Goal: Task Accomplishment & Management: Use online tool/utility

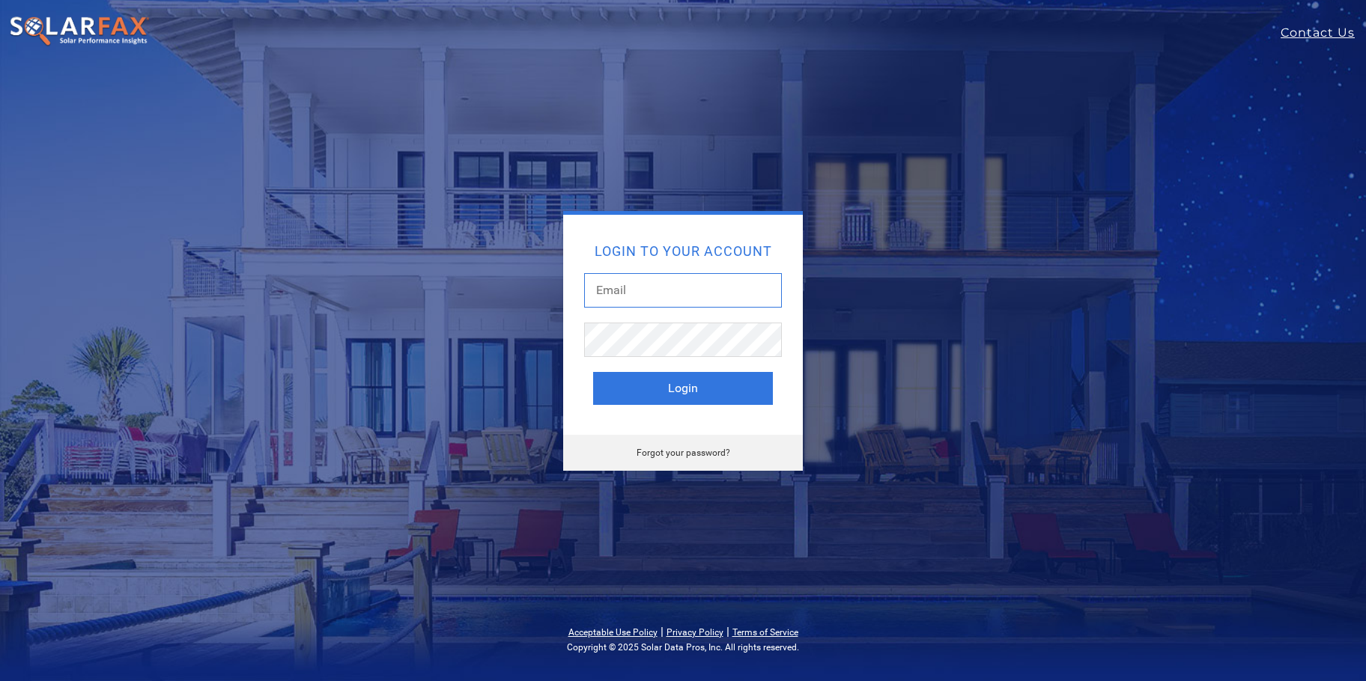
click at [643, 285] on input "text" at bounding box center [683, 290] width 198 height 34
click at [615, 294] on input "text" at bounding box center [683, 290] width 198 height 34
type input "[PERSON_NAME][EMAIL_ADDRESS][DOMAIN_NAME]"
click at [593, 372] on button "Login" at bounding box center [683, 388] width 180 height 33
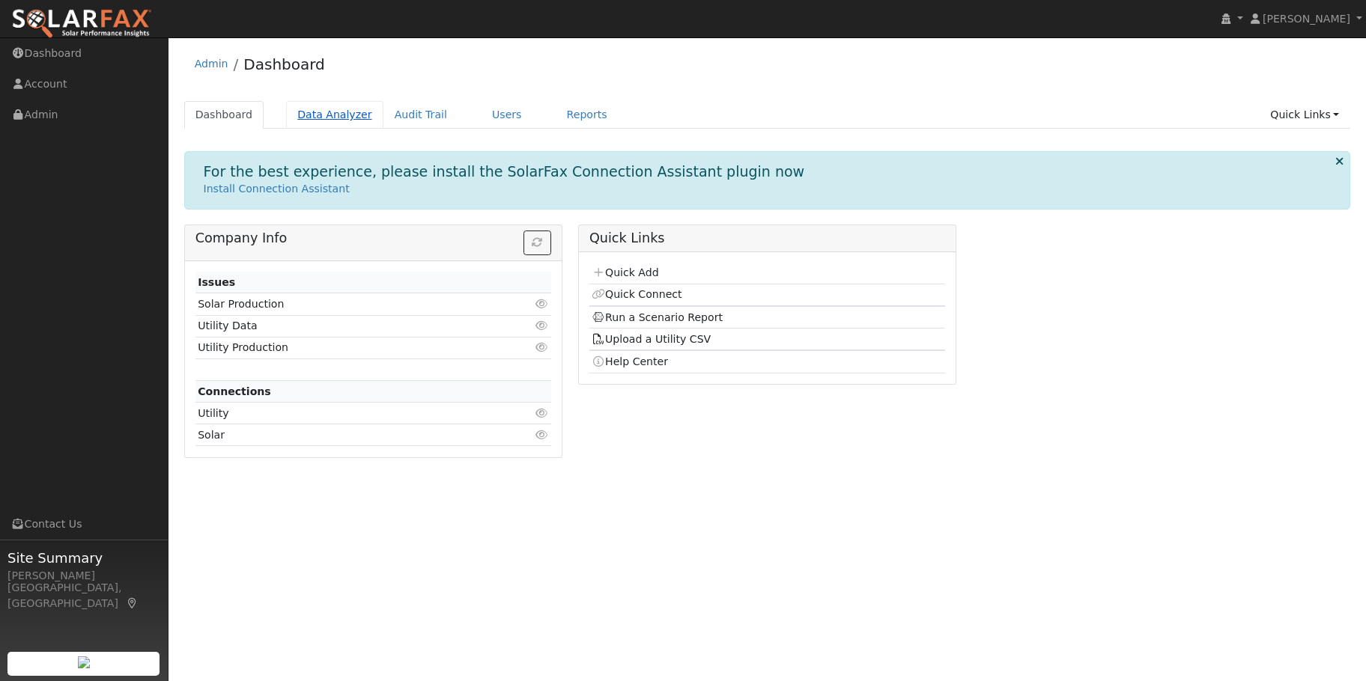
click at [313, 121] on link "Data Analyzer" at bounding box center [334, 115] width 97 height 28
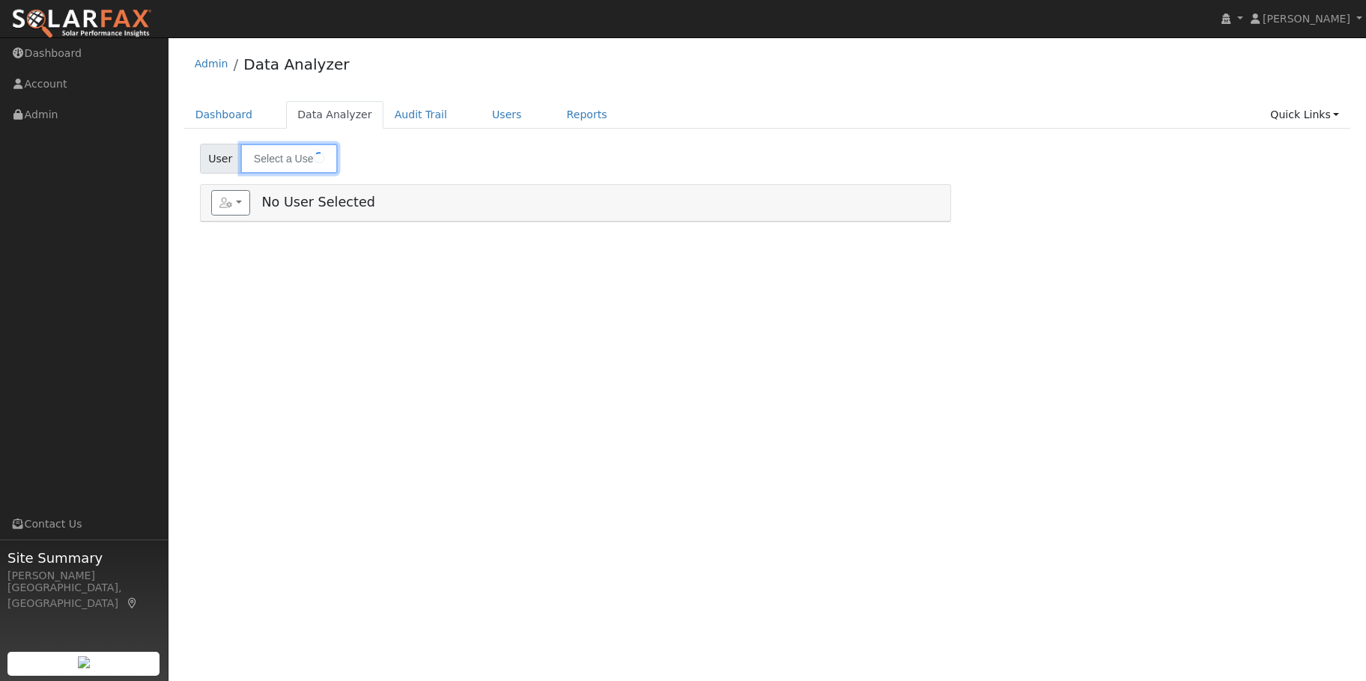
type input "[PERSON_NAME]"
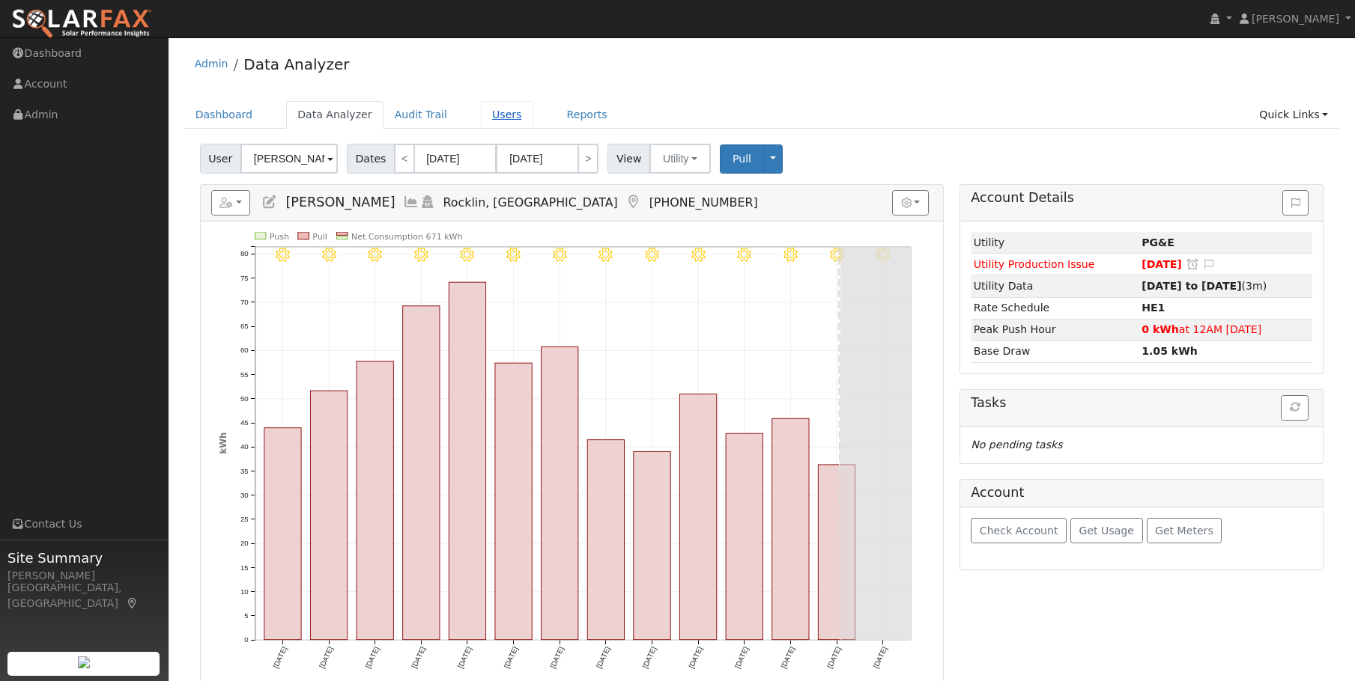
click at [481, 112] on link "Users" at bounding box center [507, 115] width 52 height 28
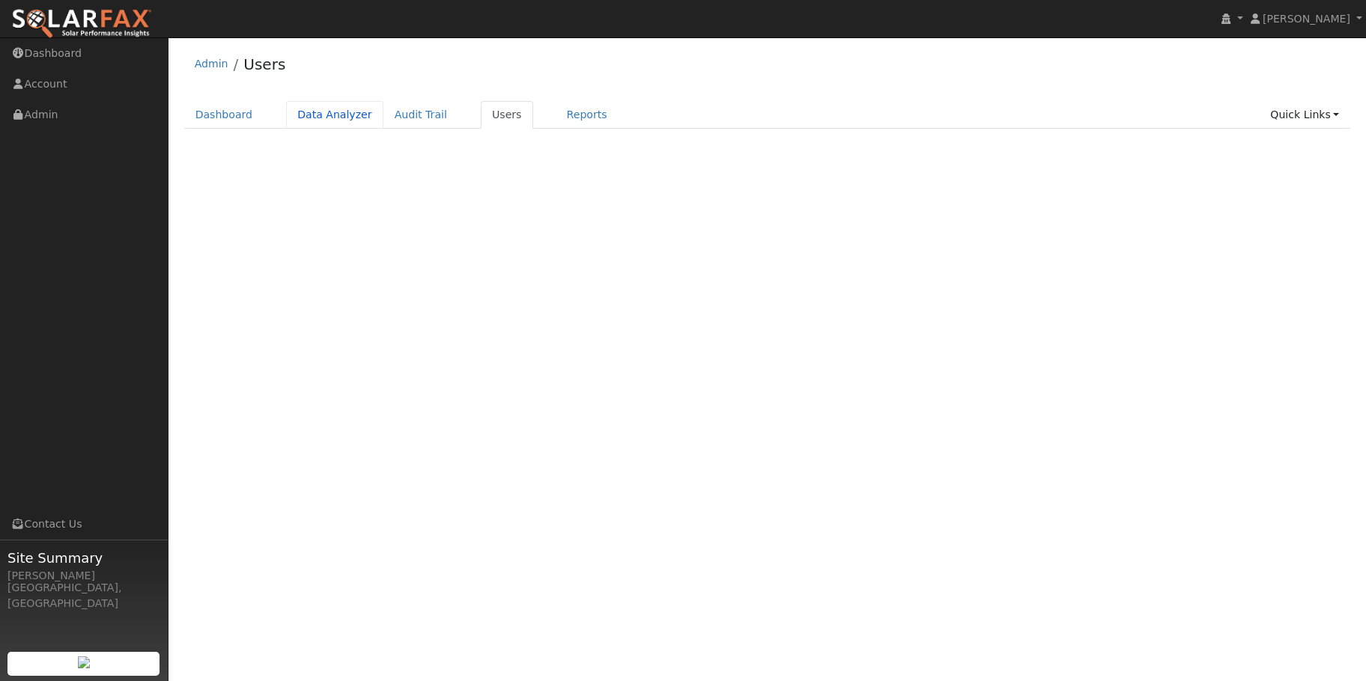
click at [311, 110] on link "Data Analyzer" at bounding box center [334, 115] width 97 height 28
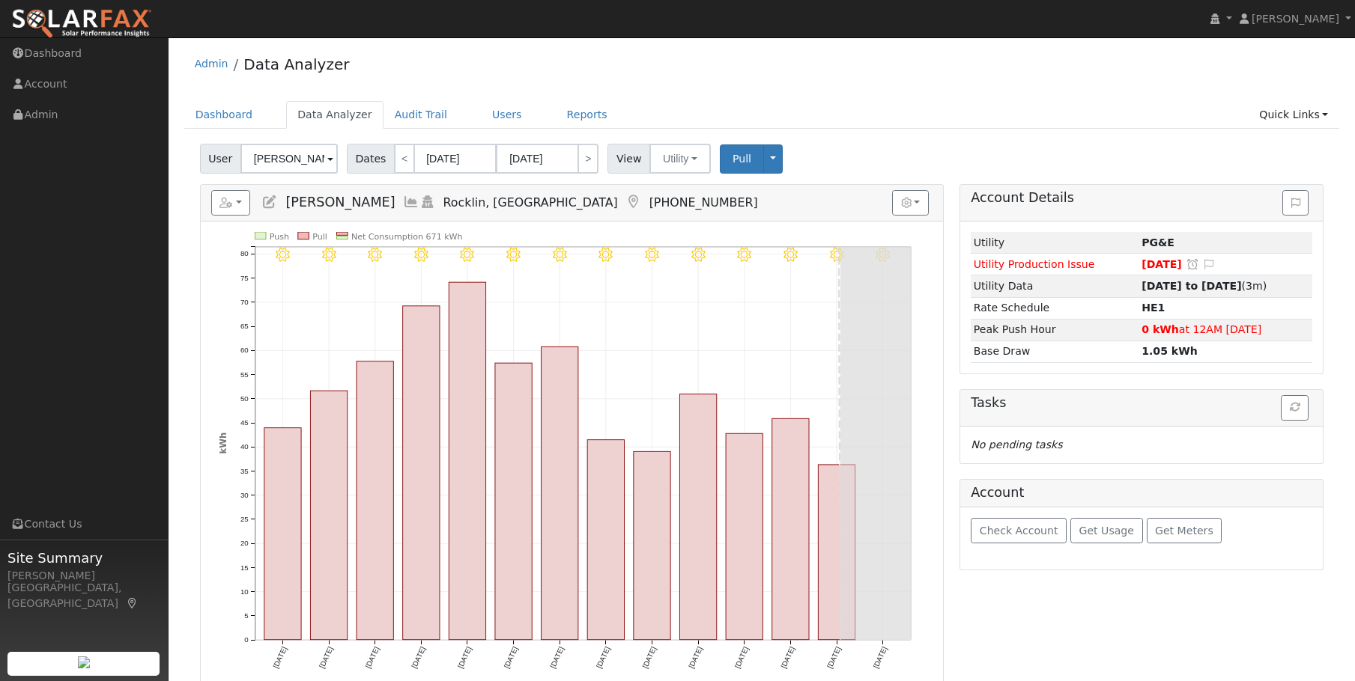
click at [273, 156] on input "[PERSON_NAME]" at bounding box center [288, 159] width 97 height 30
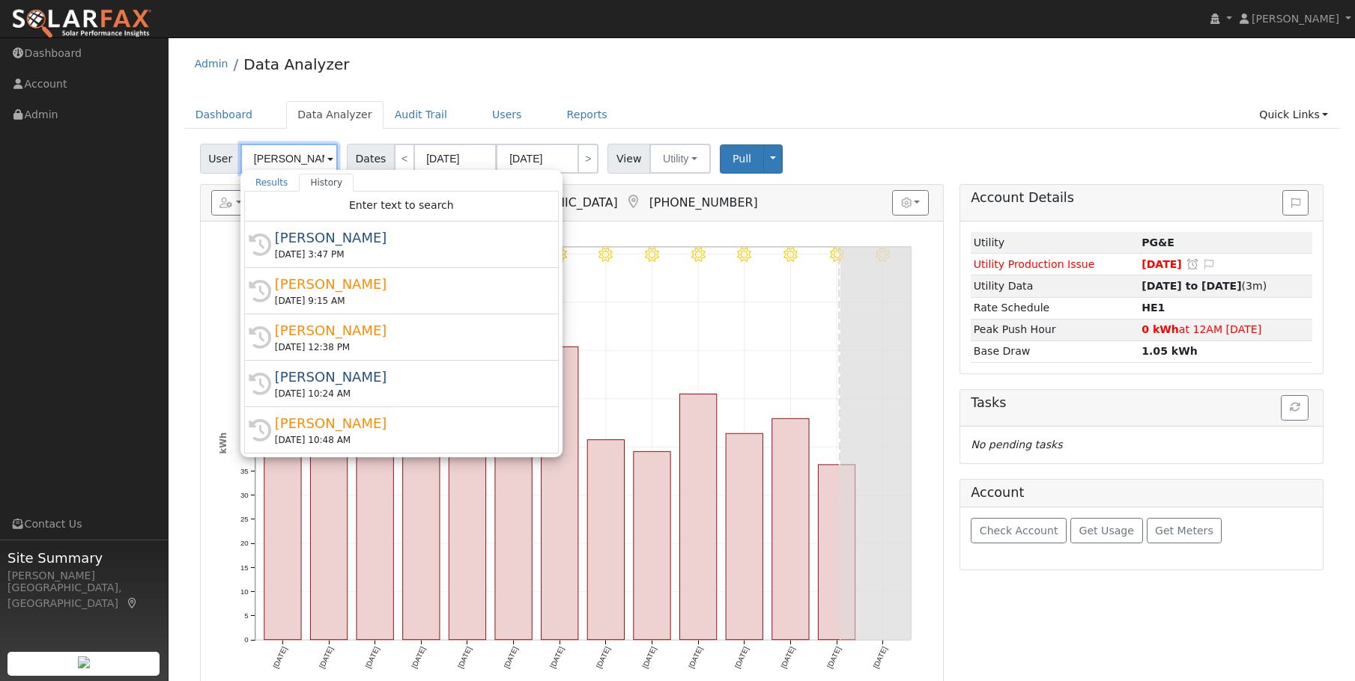
click at [273, 156] on input "[PERSON_NAME]" at bounding box center [288, 159] width 97 height 30
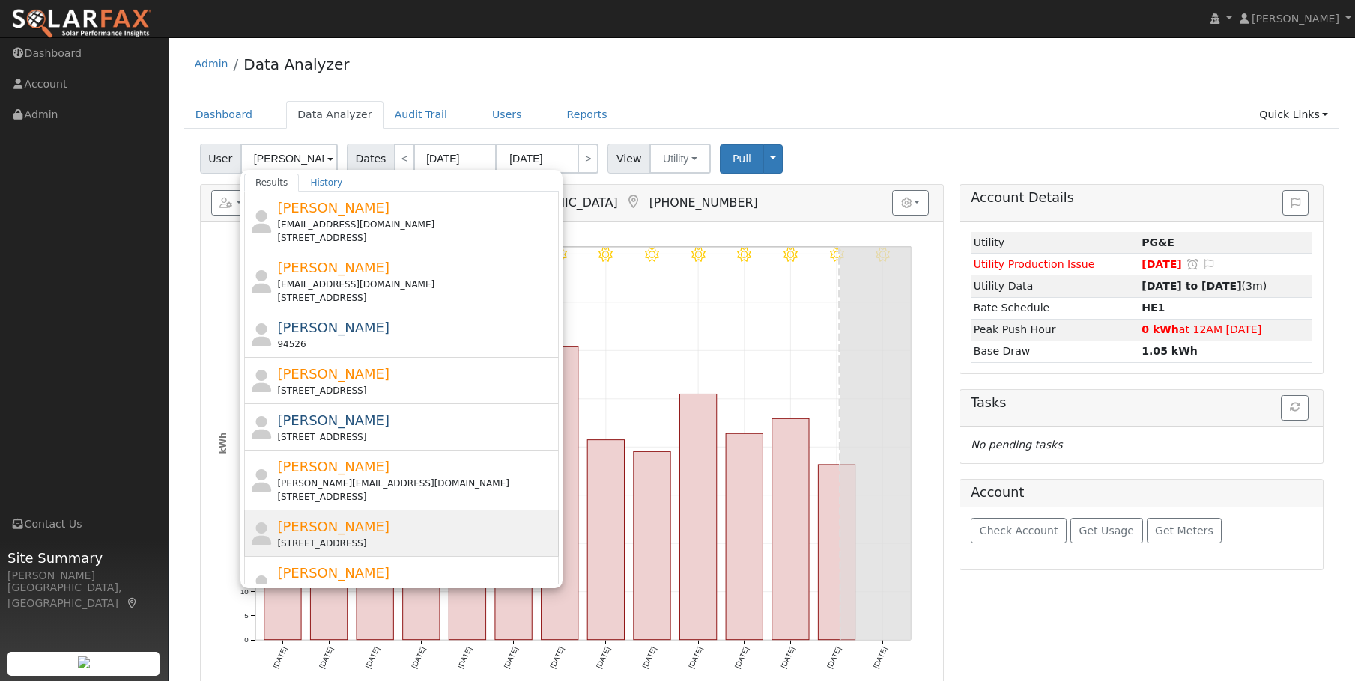
click at [363, 534] on div "[PERSON_NAME] [STREET_ADDRESS]" at bounding box center [416, 534] width 278 height 34
type input "[PERSON_NAME]"
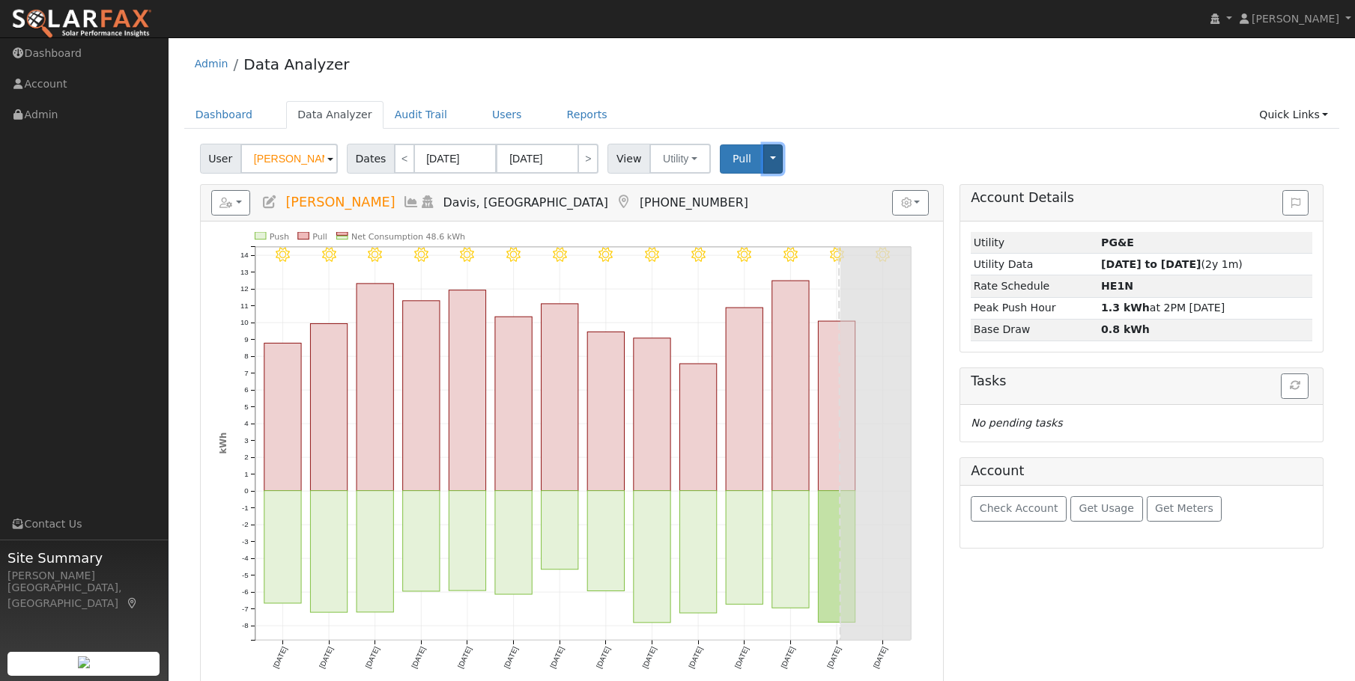
click at [763, 159] on button "Toggle Dropdown" at bounding box center [772, 159] width 19 height 29
click at [559, 112] on link "Reports" at bounding box center [587, 115] width 63 height 28
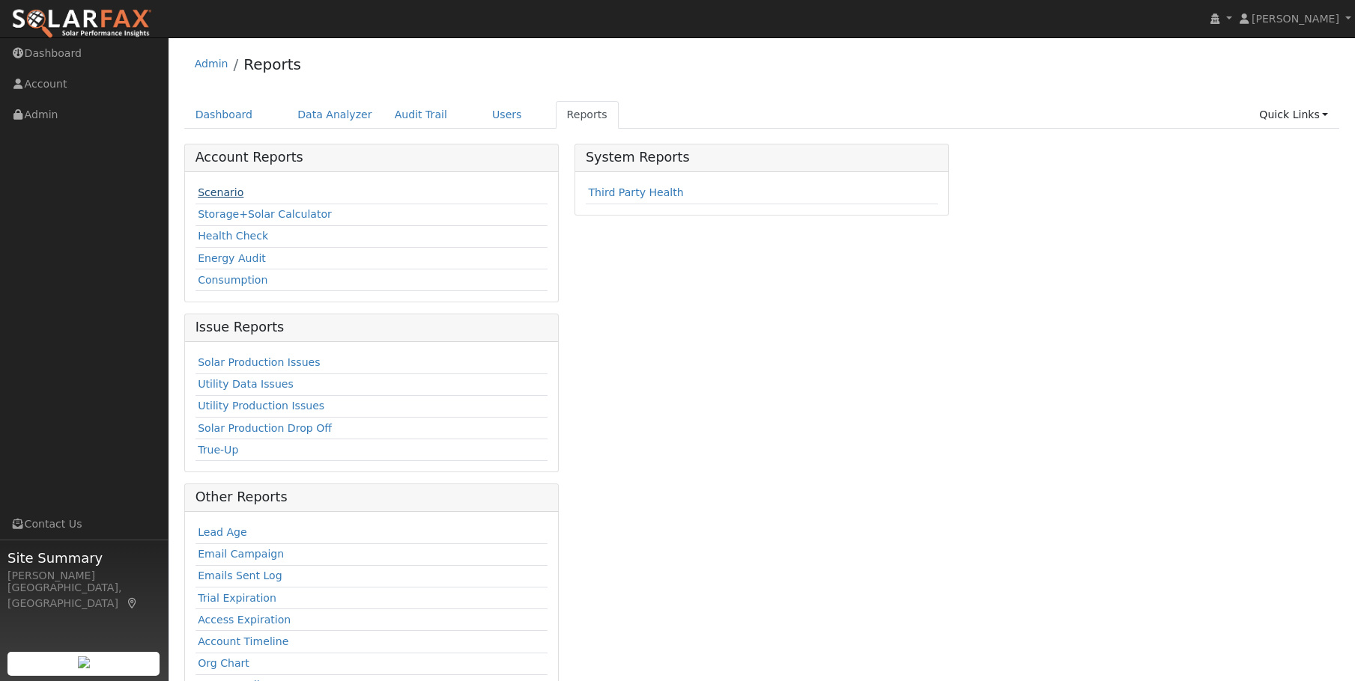
click at [211, 195] on link "Scenario" at bounding box center [221, 192] width 46 height 12
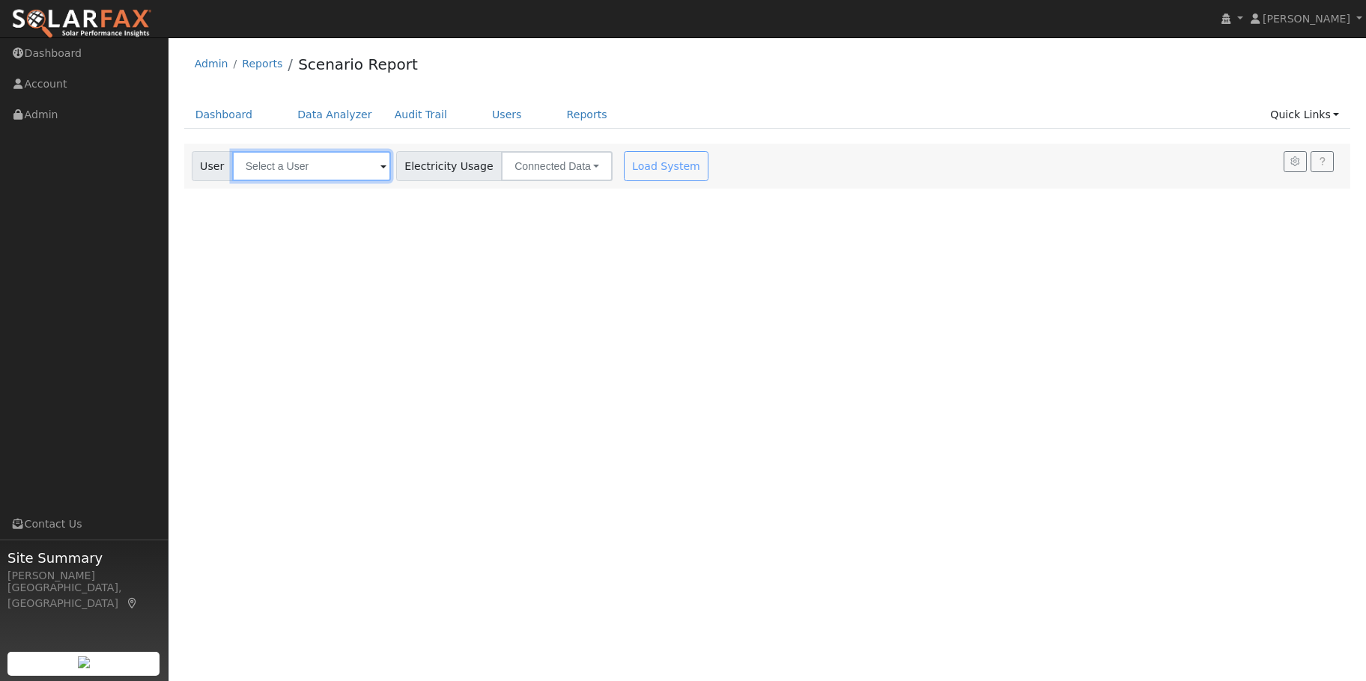
click at [276, 167] on input "text" at bounding box center [311, 166] width 159 height 30
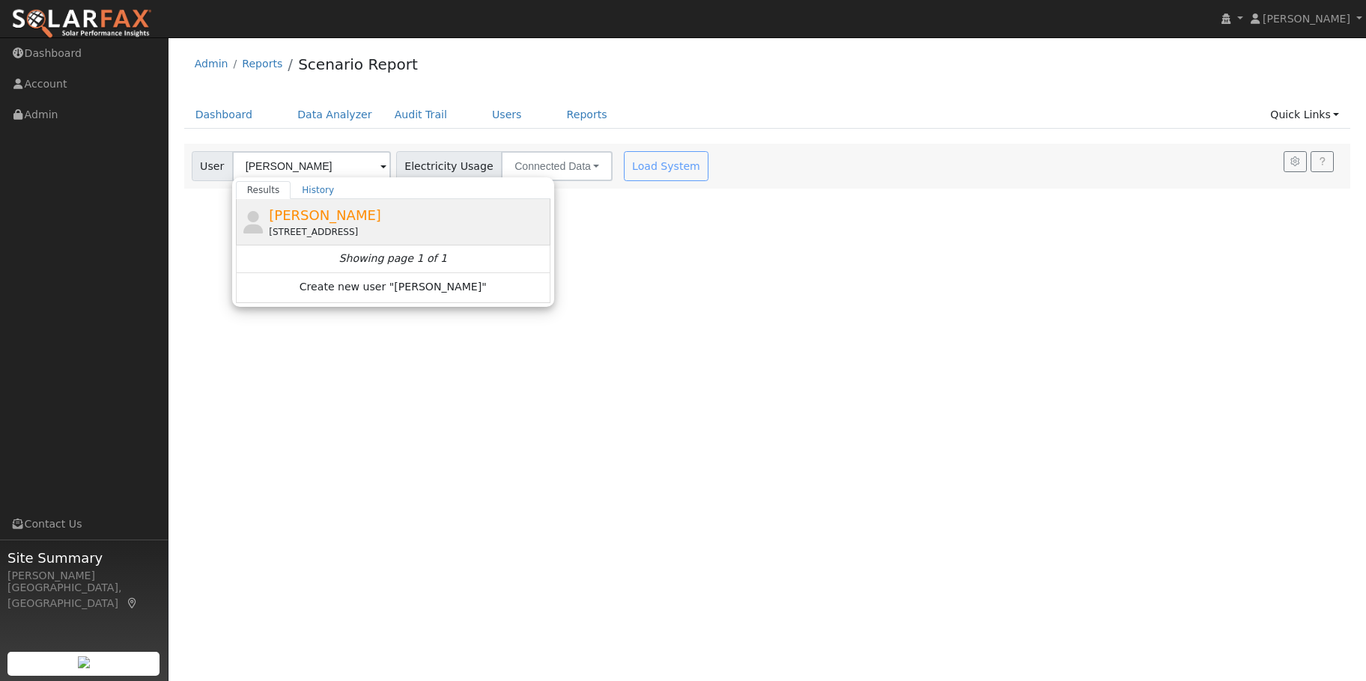
click at [313, 225] on div "1608 Portola Street, Davis, CA 95616" at bounding box center [408, 231] width 278 height 13
type input "Celia Chang"
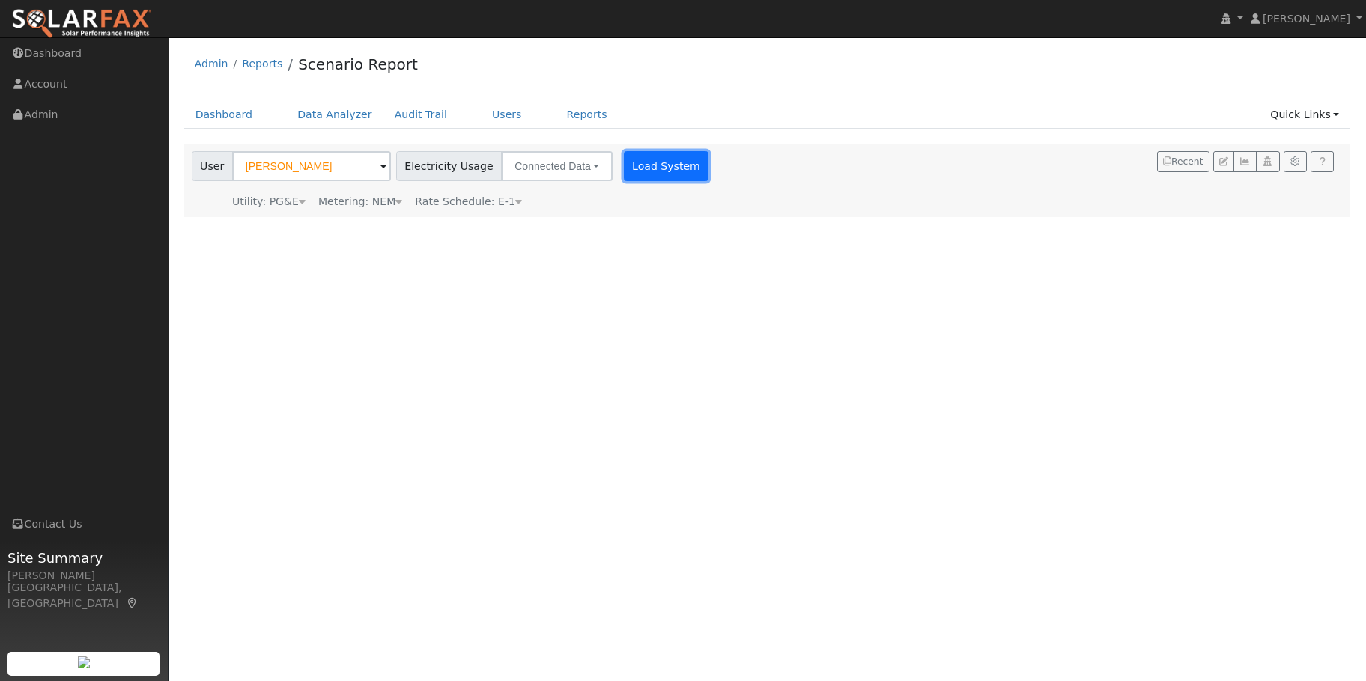
click at [635, 155] on button "Load System" at bounding box center [666, 166] width 85 height 30
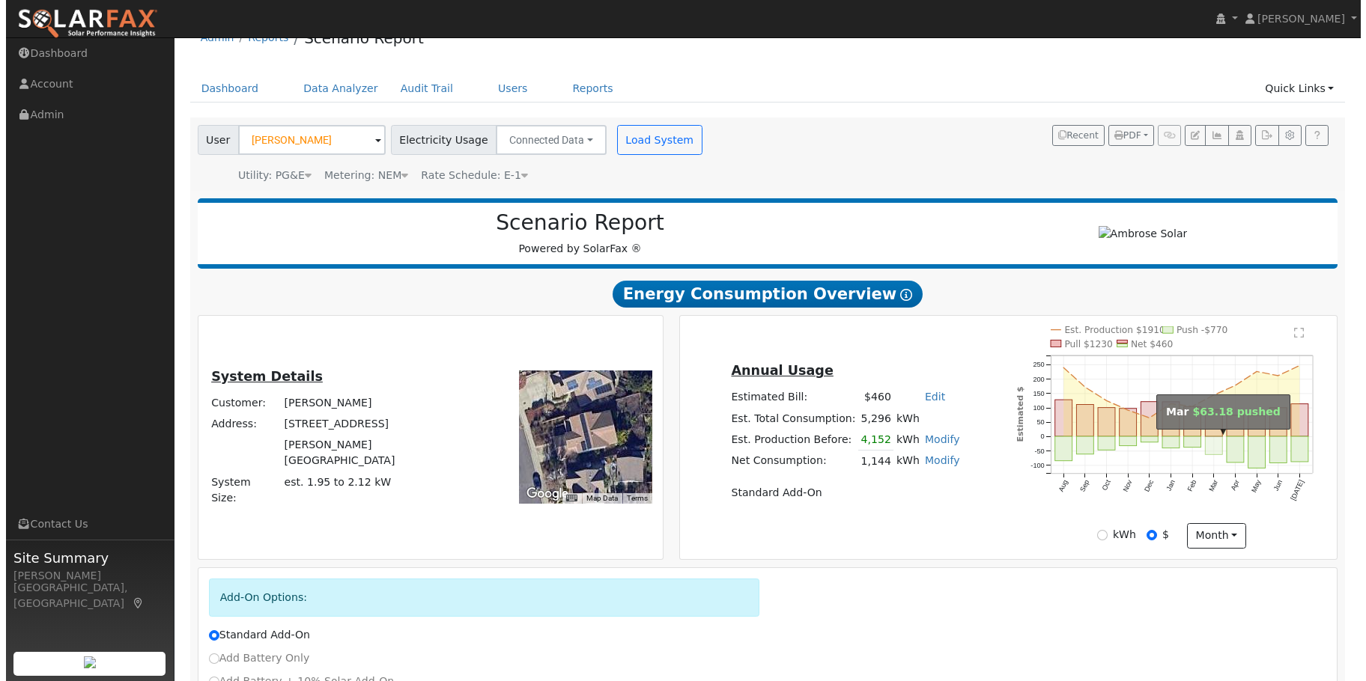
scroll to position [13, 0]
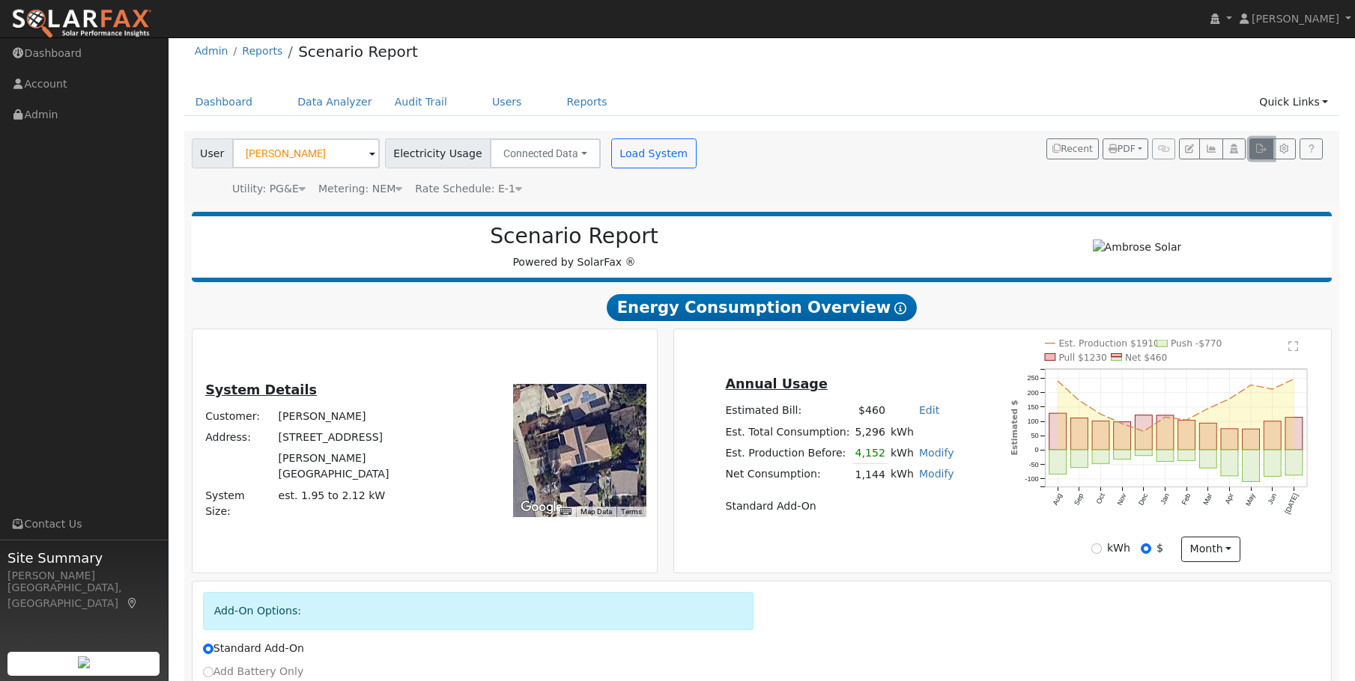
click at [1258, 151] on icon "button" at bounding box center [1260, 149] width 11 height 9
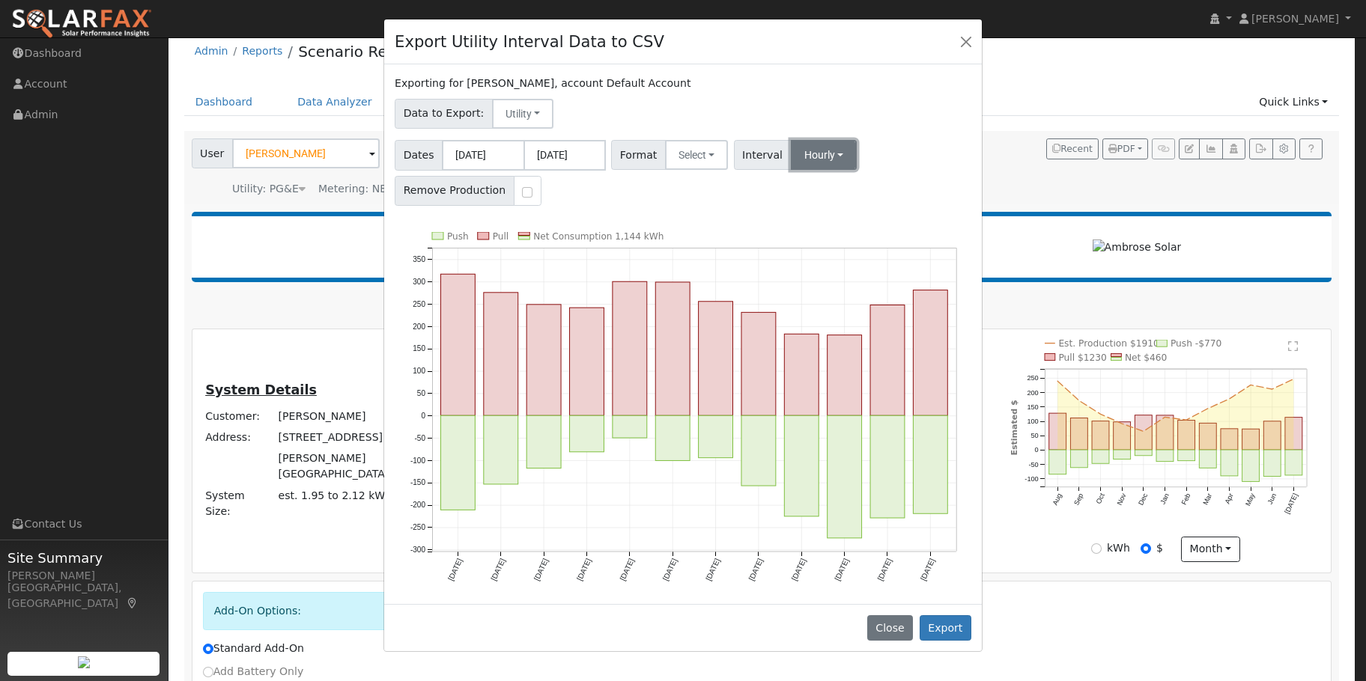
click at [809, 153] on button "Hourly" at bounding box center [824, 155] width 67 height 30
click at [819, 146] on button "Hourly" at bounding box center [824, 155] width 67 height 30
click at [671, 151] on button "Select" at bounding box center [697, 155] width 64 height 30
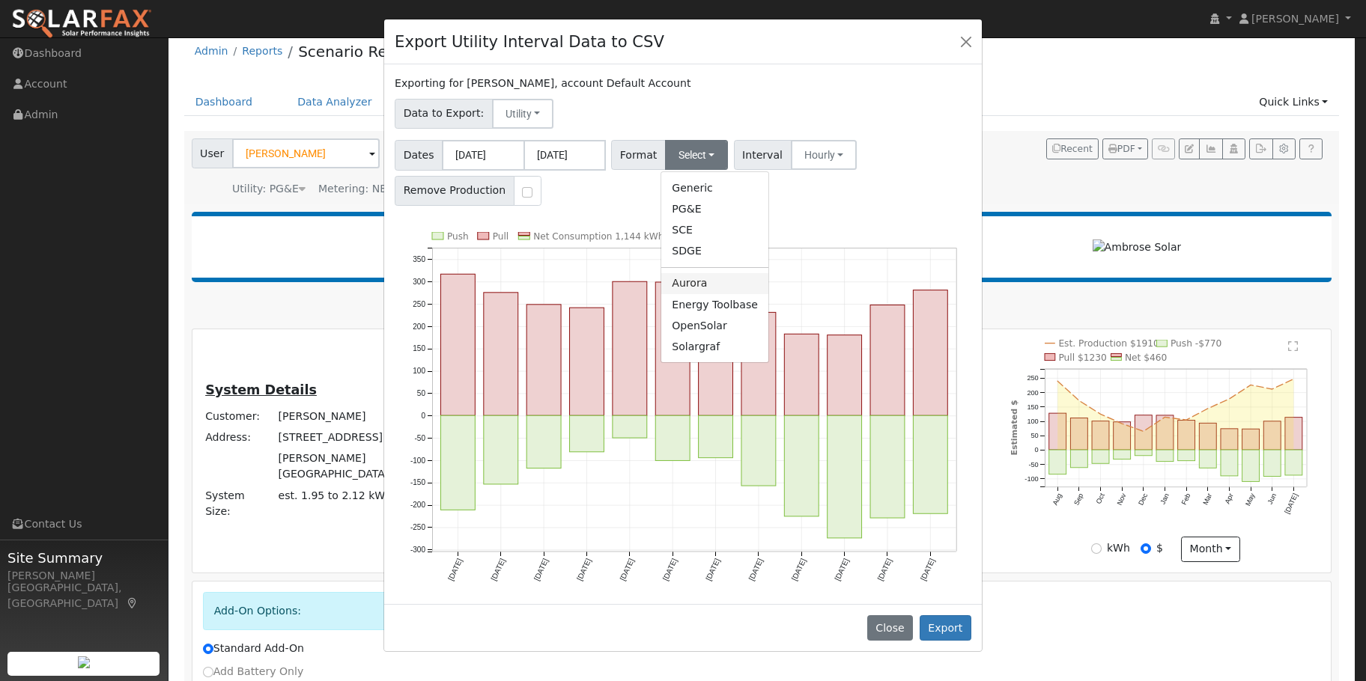
click at [707, 288] on link "Aurora" at bounding box center [714, 283] width 107 height 21
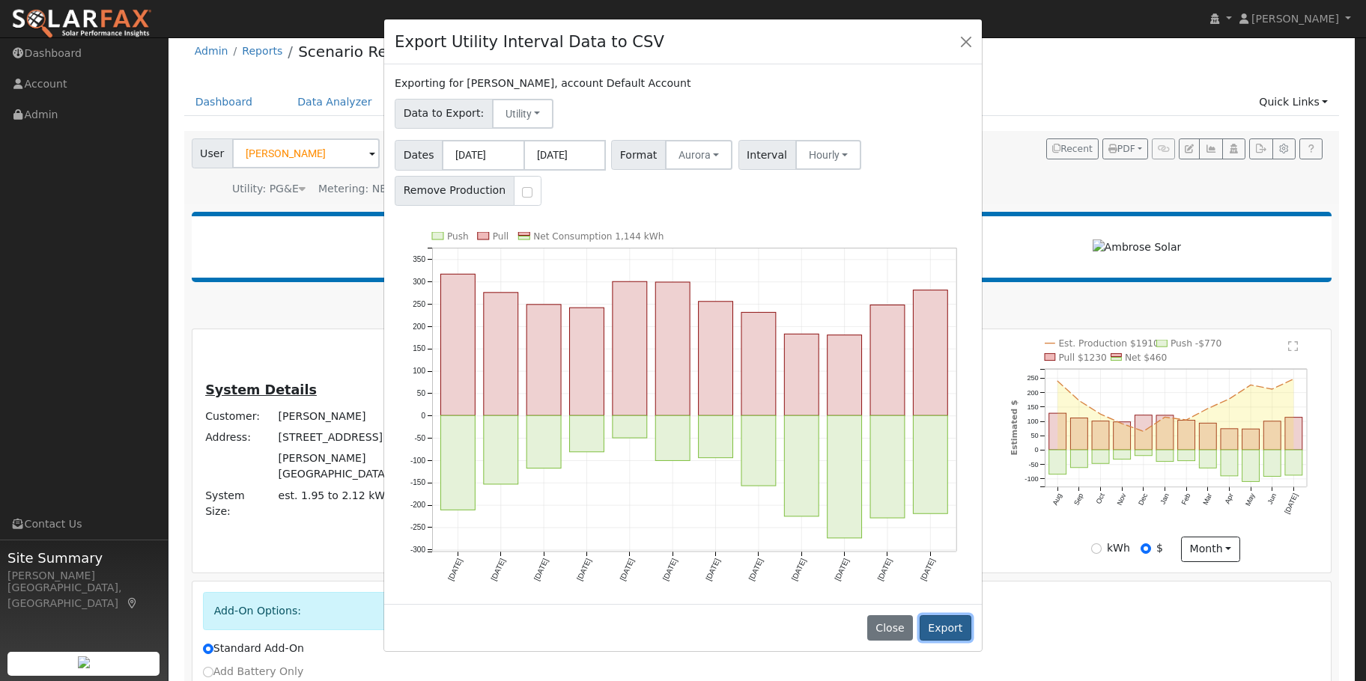
click at [950, 629] on button "Export" at bounding box center [946, 628] width 52 height 25
